Goal: Information Seeking & Learning: Learn about a topic

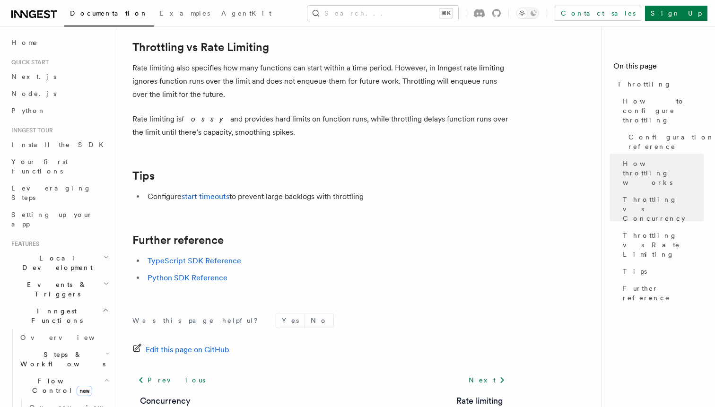
scroll to position [1017, 0]
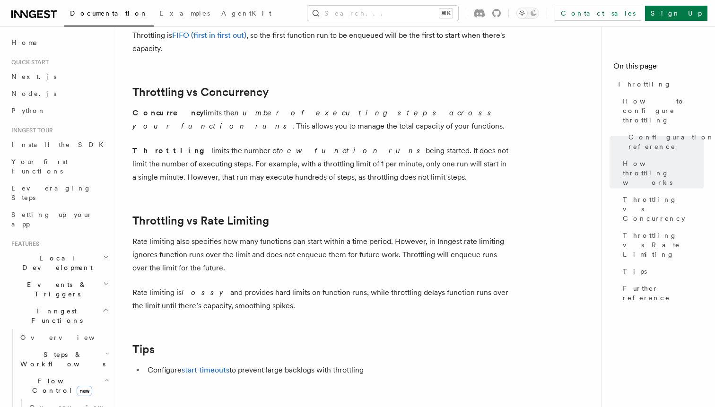
scroll to position [846, 0]
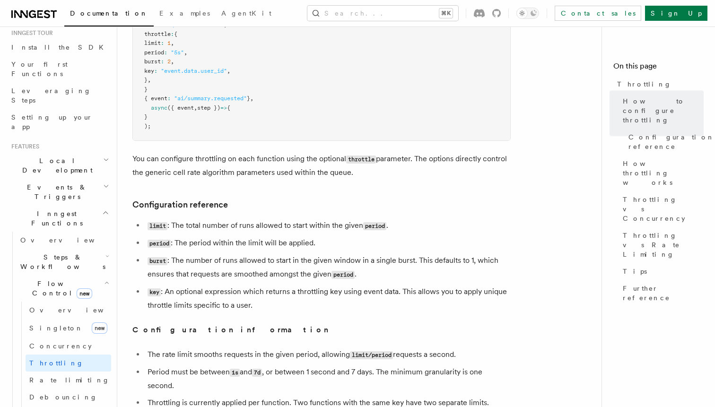
scroll to position [253, 0]
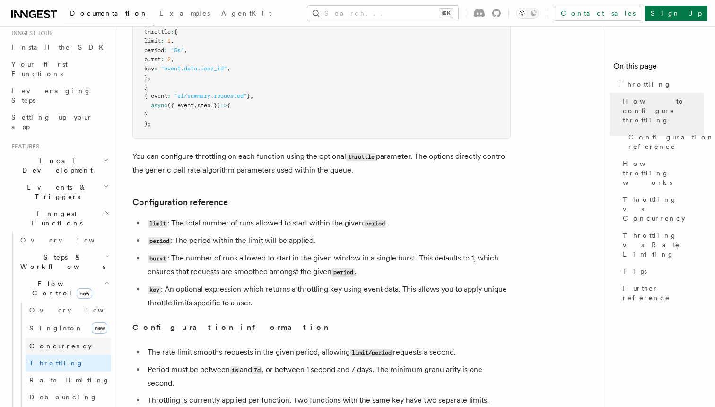
click at [76, 337] on link "Concurrency" at bounding box center [69, 345] width 86 height 17
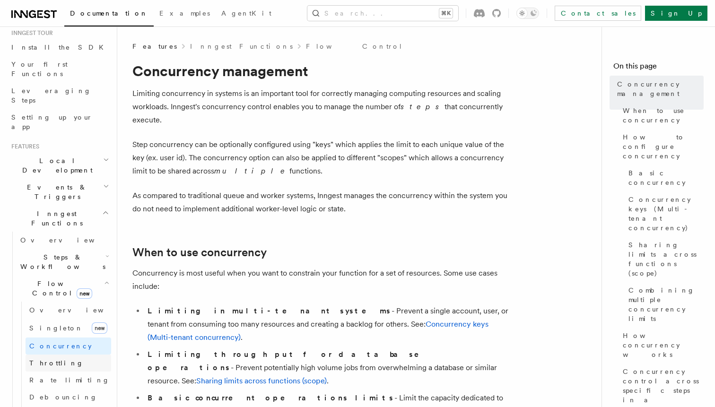
click at [62, 354] on link "Throttling" at bounding box center [69, 362] width 86 height 17
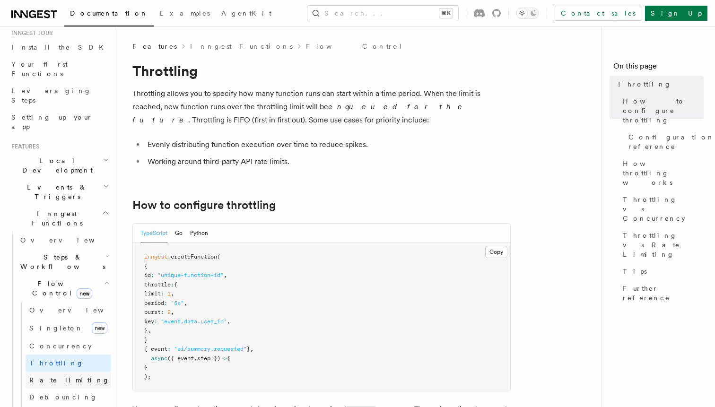
click at [64, 376] on span "Rate limiting" at bounding box center [69, 380] width 80 height 8
